Goal: Information Seeking & Learning: Learn about a topic

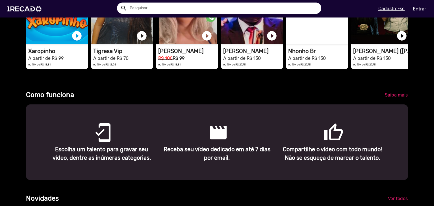
scroll to position [0, 1290]
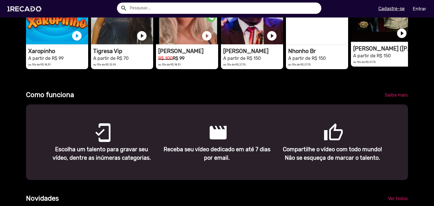
type input "[EMAIL_ADDRESS][DOMAIN_NAME]"
click at [371, 49] on mat-card "star 4.74 timer 2 dias 1RECADO vídeos dedicados para fãs e empresas play_circle…" at bounding box center [382, 13] width 62 height 107
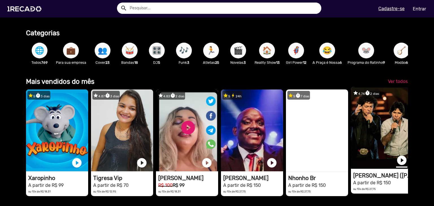
scroll to position [170, 0]
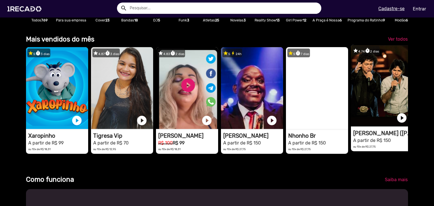
click at [367, 120] on video "1RECADO vídeos dedicados para fãs e empresas" at bounding box center [382, 86] width 62 height 82
click at [367, 136] on h1 "[PERSON_NAME] ([PERSON_NAME] & [PERSON_NAME])" at bounding box center [383, 133] width 60 height 7
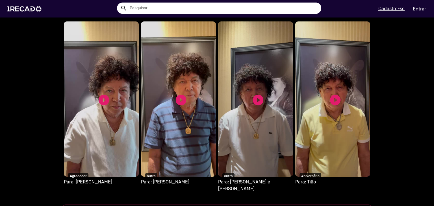
scroll to position [565, 0]
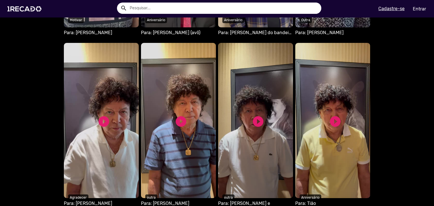
click at [343, 103] on video "S1RECADO vídeos dedicados para fãs e empresas" at bounding box center [332, 120] width 75 height 155
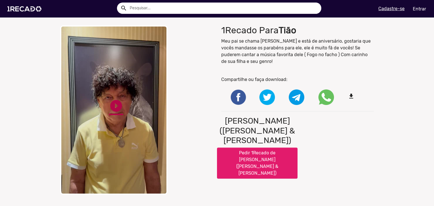
click at [115, 106] on link "play_circle_filled" at bounding box center [116, 106] width 14 height 14
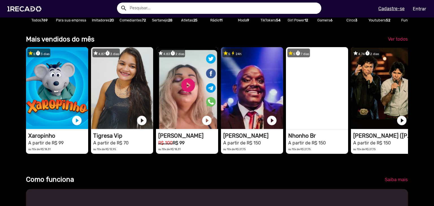
scroll to position [0, 860]
click at [159, 20] on div "search help_outline search menu" at bounding box center [110, 9] width 213 height 24
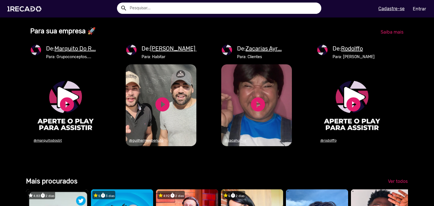
scroll to position [622, 0]
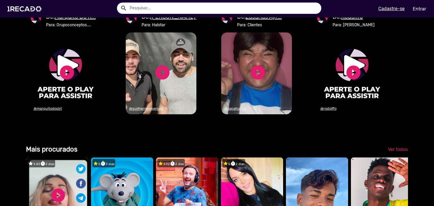
click at [261, 73] on video "1RECADO vídeos dedicados para fãs e empresas" at bounding box center [256, 74] width 71 height 82
click at [248, 70] on video "1RECADO vídeos dedicados para fãs e empresas" at bounding box center [256, 74] width 71 height 82
click at [260, 20] on u "Zacarias Ayr..." at bounding box center [264, 16] width 36 height 7
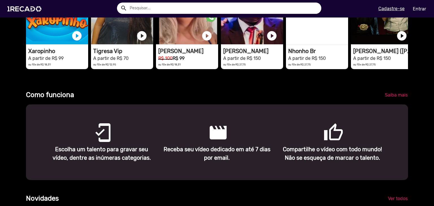
scroll to position [0, 430]
click at [397, 98] on span "Saiba mais" at bounding box center [396, 94] width 23 height 5
